Goal: Obtain resource: Download file/media

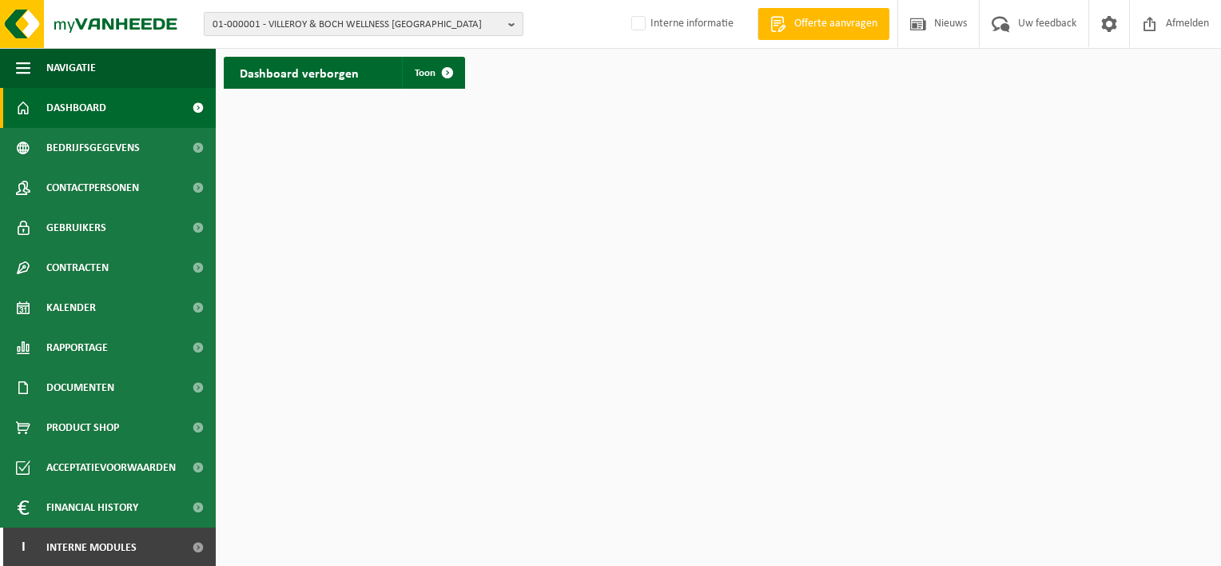
click at [285, 19] on span "01-000001 - VILLEROY & BOCH WELLNESS NV" at bounding box center [357, 25] width 289 height 24
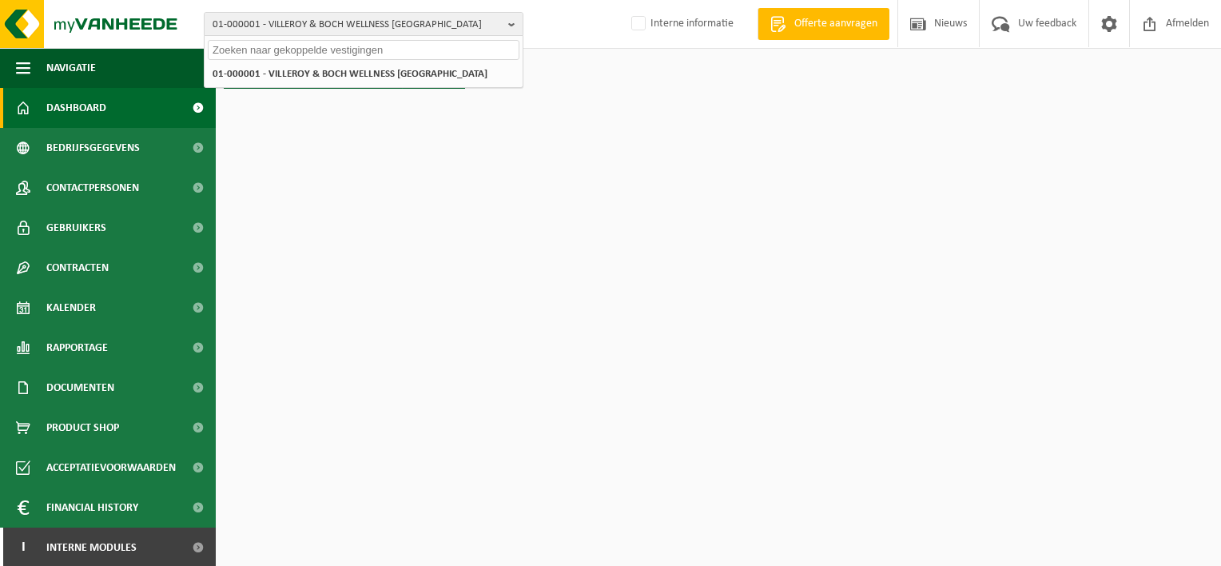
click at [291, 51] on input "text" at bounding box center [364, 50] width 312 height 20
click at [354, 48] on input "text" at bounding box center [364, 50] width 312 height 20
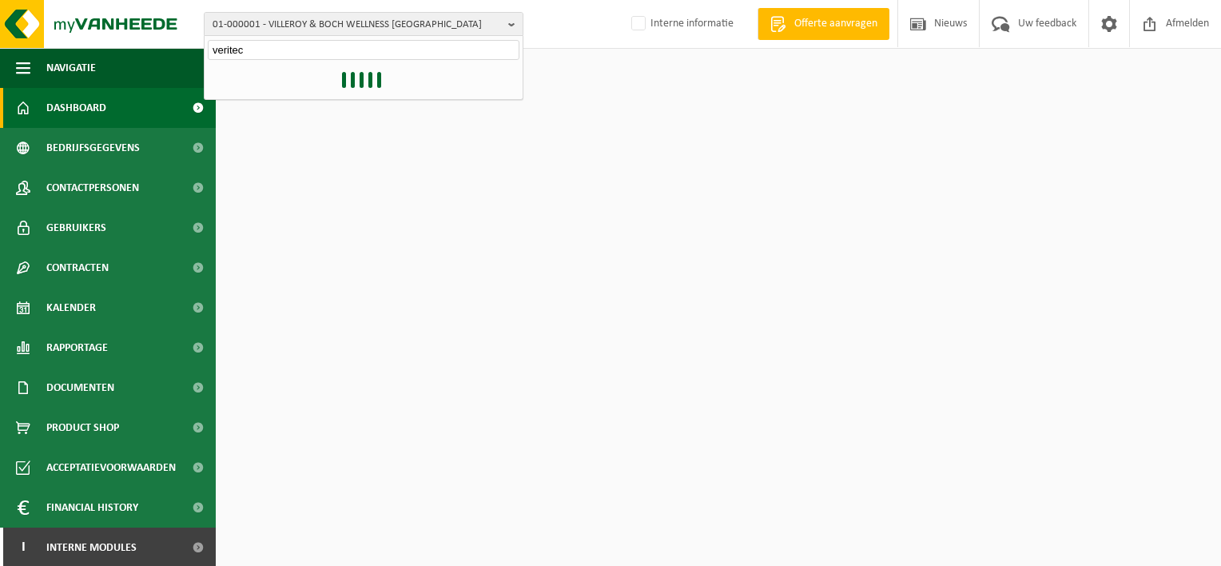
type input "veritec"
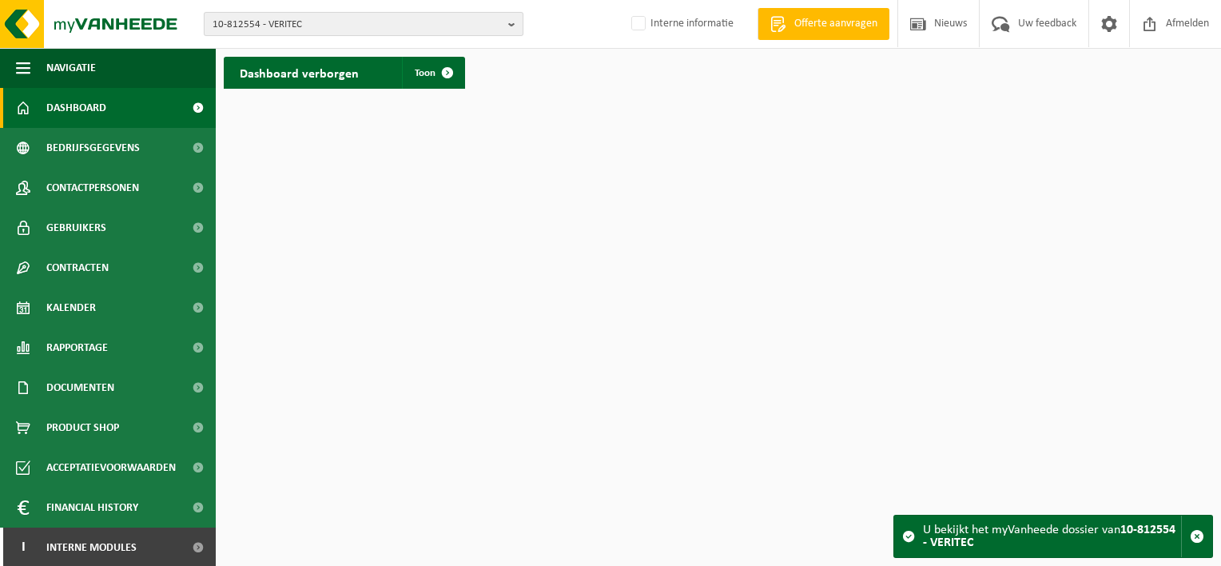
click at [359, 19] on span "10-812554 - VERITEC" at bounding box center [357, 25] width 289 height 24
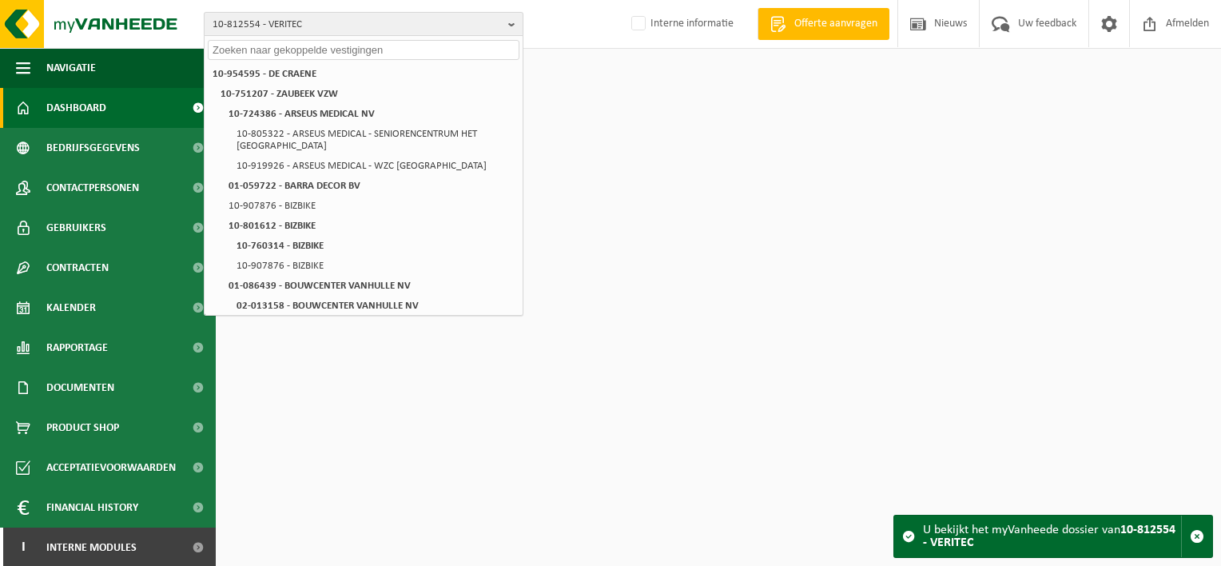
click at [313, 26] on span "10-812554 - VERITEC" at bounding box center [357, 25] width 289 height 24
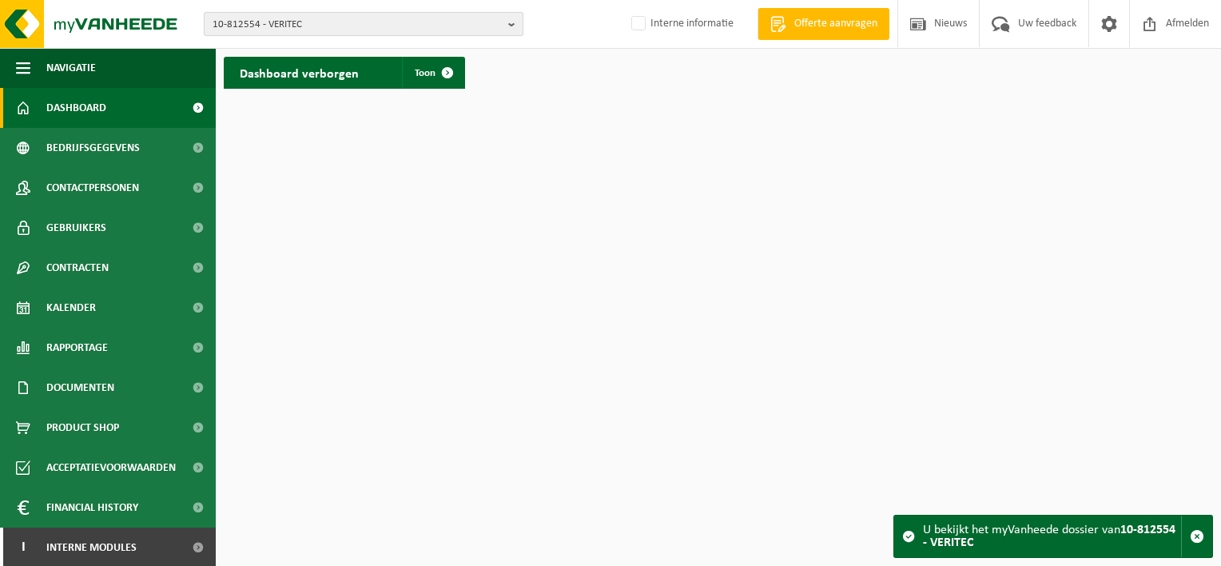
click at [313, 26] on span "10-812554 - VERITEC" at bounding box center [357, 25] width 289 height 24
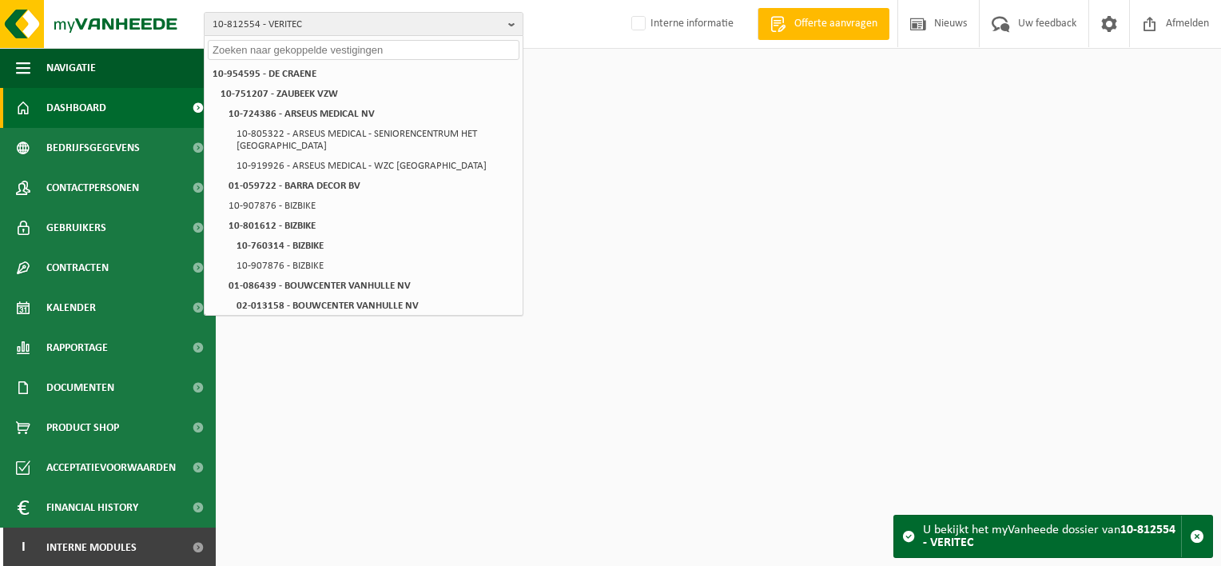
click at [313, 38] on div at bounding box center [364, 48] width 318 height 25
click at [312, 47] on input "text" at bounding box center [364, 50] width 312 height 20
click at [313, 47] on input "text" at bounding box center [364, 50] width 312 height 20
click at [326, 6] on div "10-812554 - VERITEC 10-954595 - DE CRAENE 10-751207 - ZAUBEEK VZW 10-724386 - A…" at bounding box center [610, 24] width 1221 height 49
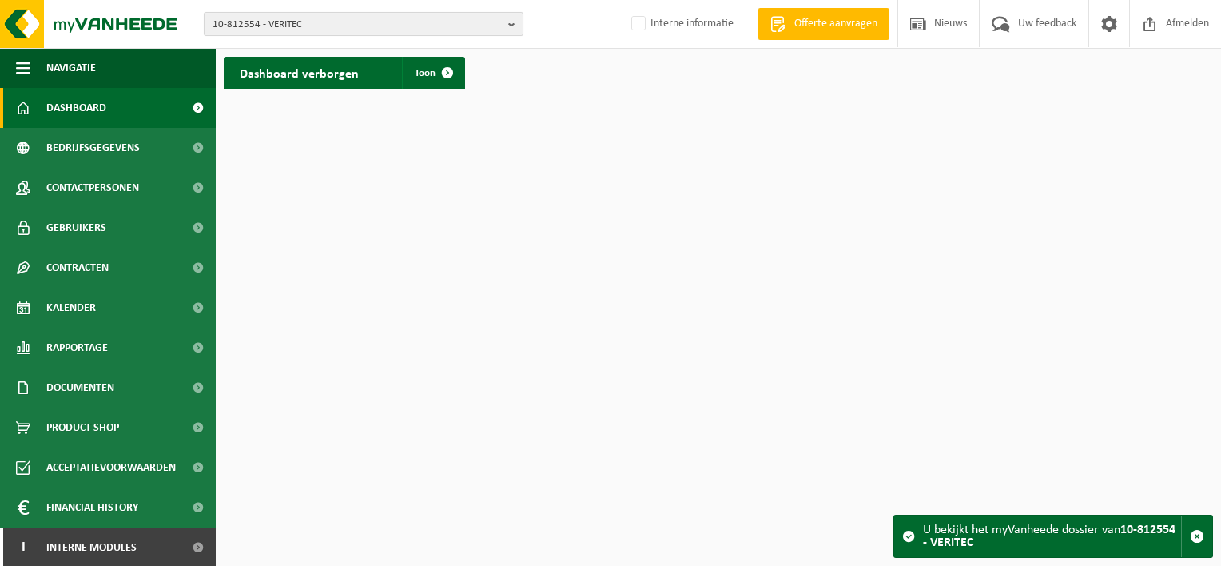
click at [325, 22] on span "10-812554 - VERITEC" at bounding box center [357, 25] width 289 height 24
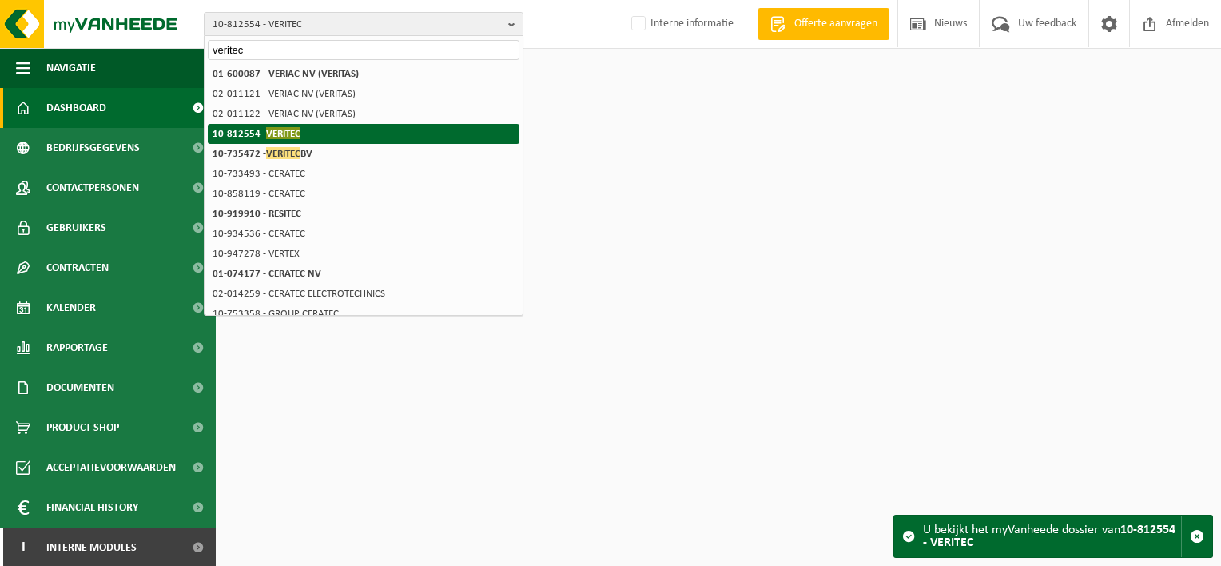
type input "veritec"
click at [285, 127] on span "VERITEC" at bounding box center [283, 133] width 34 height 12
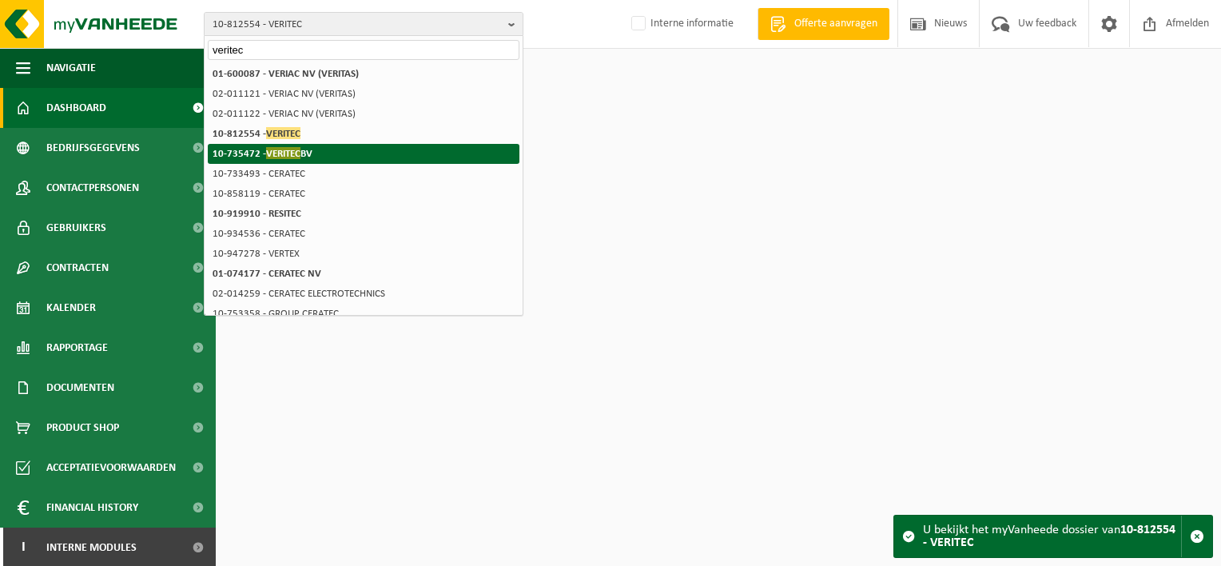
click at [281, 147] on span "VERITEC" at bounding box center [283, 153] width 34 height 12
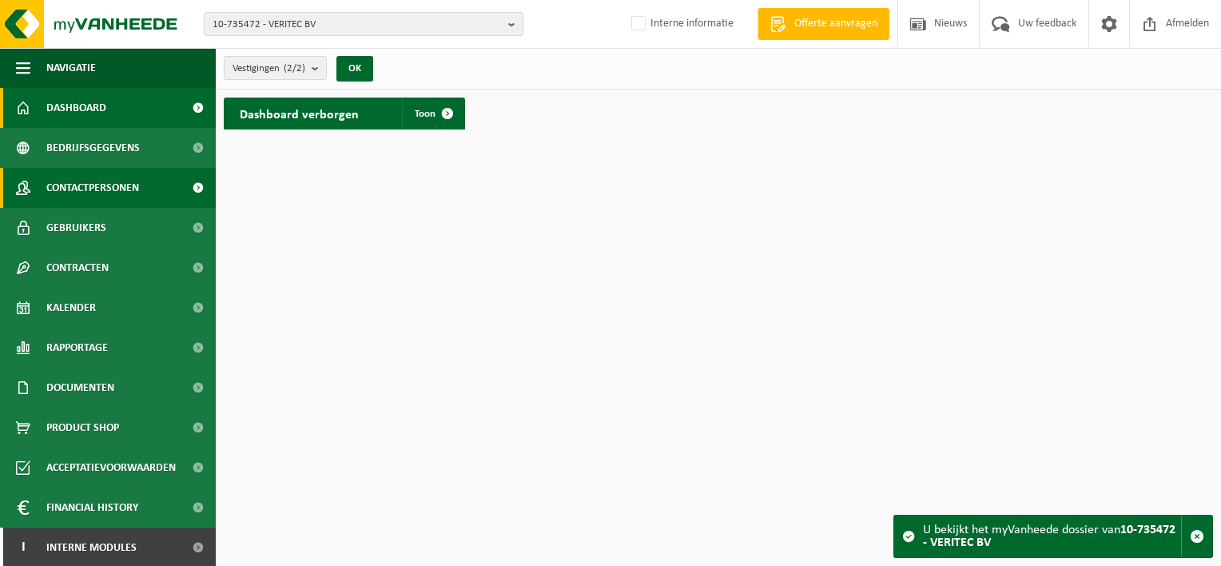
click at [109, 184] on span "Contactpersonen" at bounding box center [92, 188] width 93 height 40
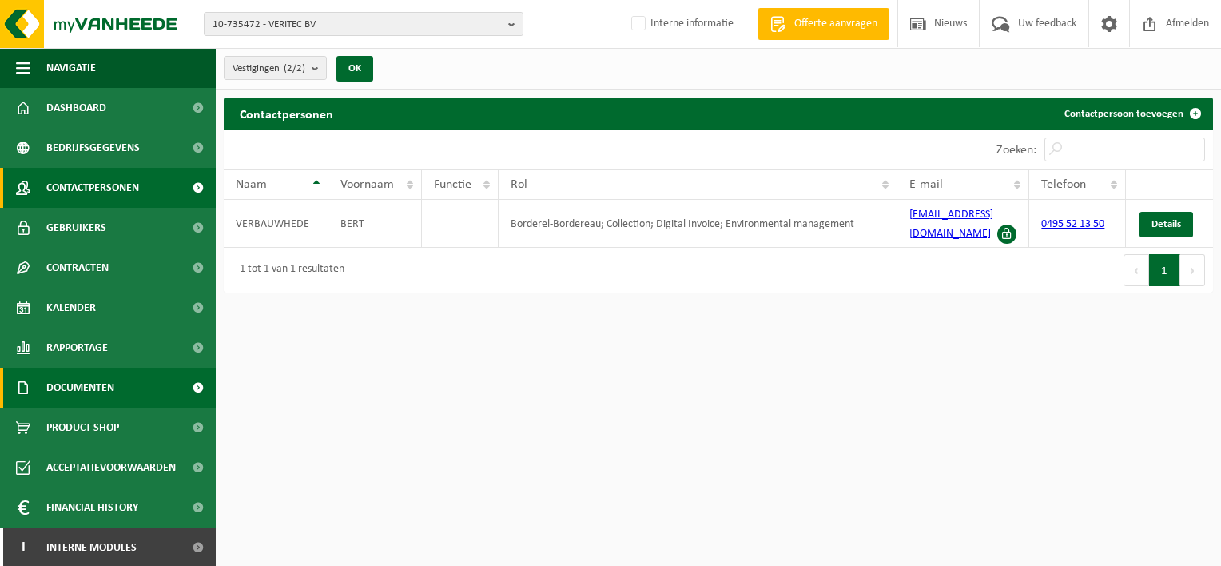
click at [109, 389] on span "Documenten" at bounding box center [80, 388] width 68 height 40
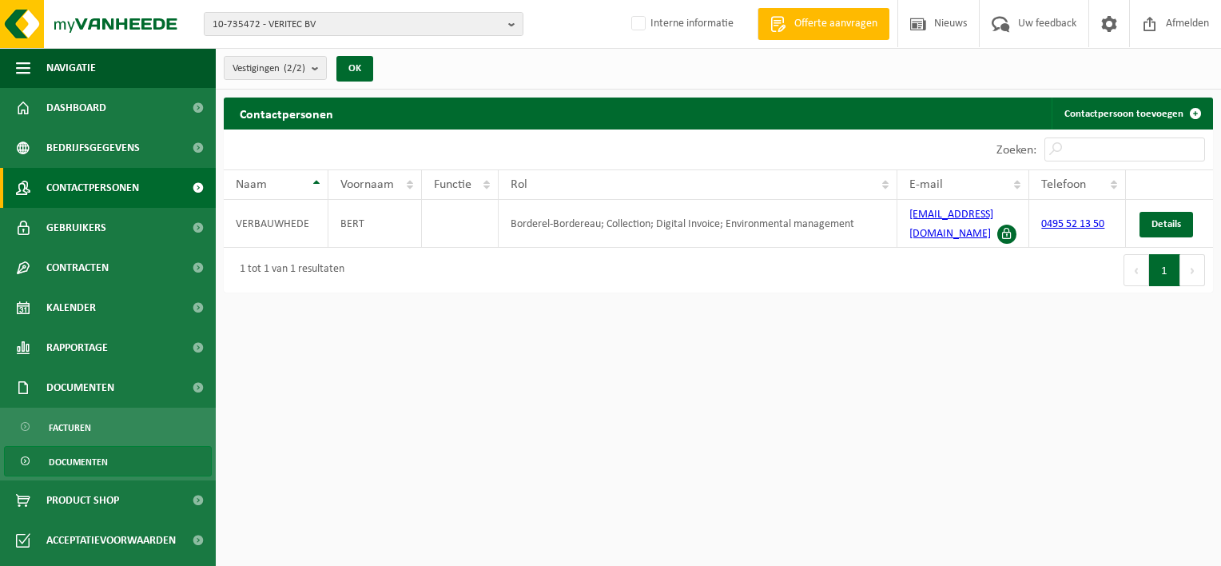
click at [113, 454] on link "Documenten" at bounding box center [108, 461] width 208 height 30
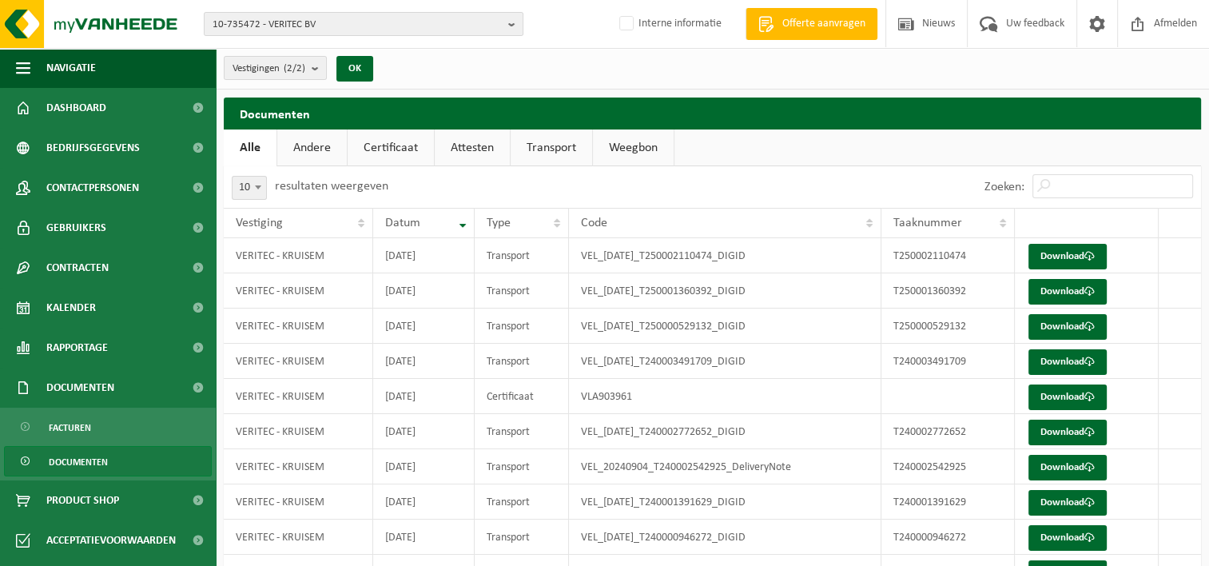
click at [388, 147] on link "Certificaat" at bounding box center [391, 147] width 86 height 37
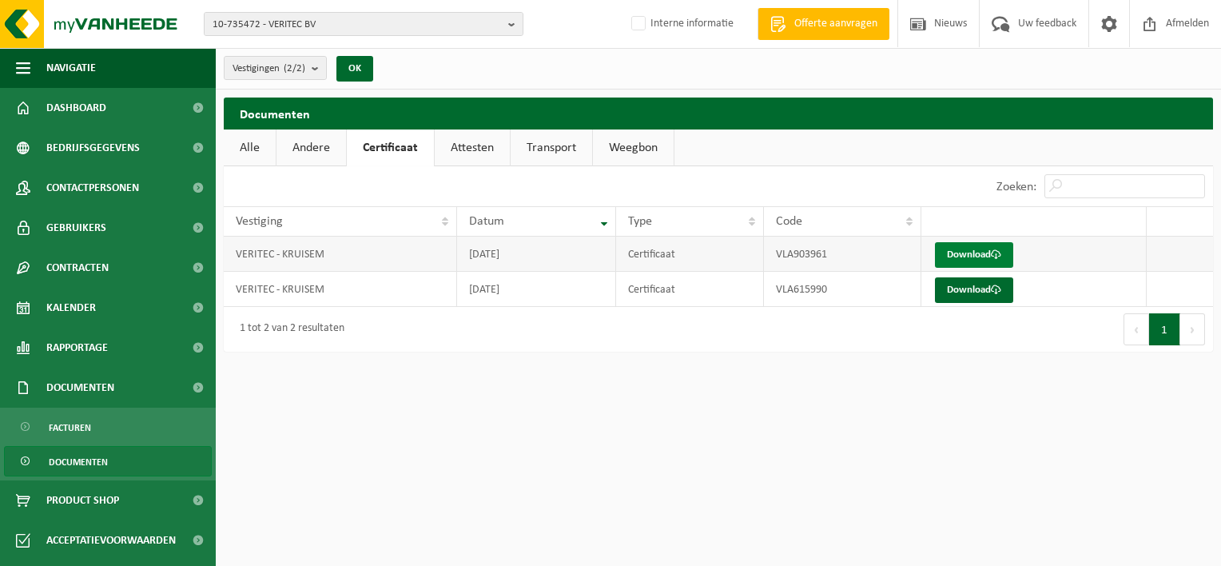
click at [976, 252] on link "Download" at bounding box center [974, 255] width 78 height 26
